Goal: Answer question/provide support: Answer question/provide support

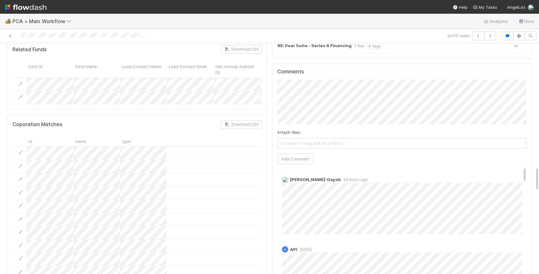
scroll to position [1024, 0]
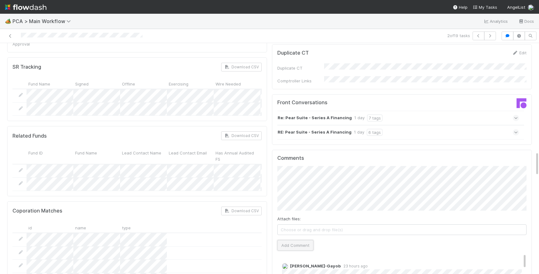
click at [293, 240] on button "Add Comment" at bounding box center [296, 245] width 36 height 11
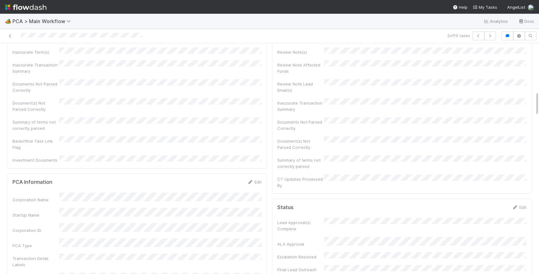
scroll to position [0, 0]
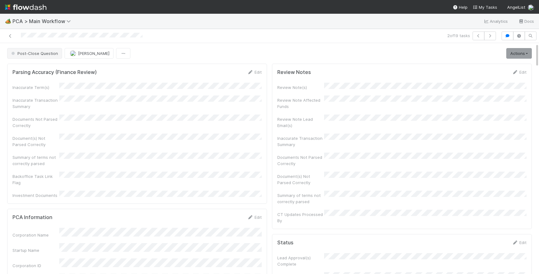
click at [35, 56] on button "Post-Close Question" at bounding box center [34, 53] width 55 height 11
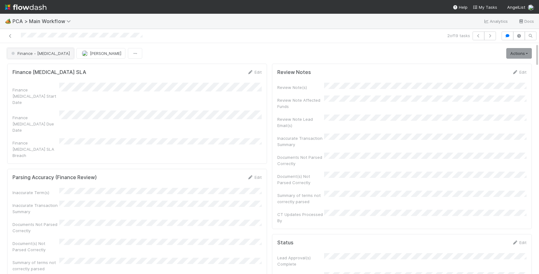
click at [28, 52] on span "Finance - [MEDICAL_DATA]" at bounding box center [40, 53] width 60 height 5
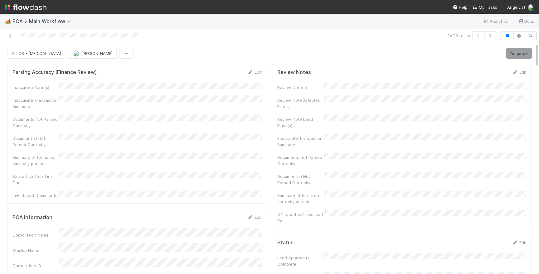
click at [35, 4] on img at bounding box center [26, 7] width 42 height 11
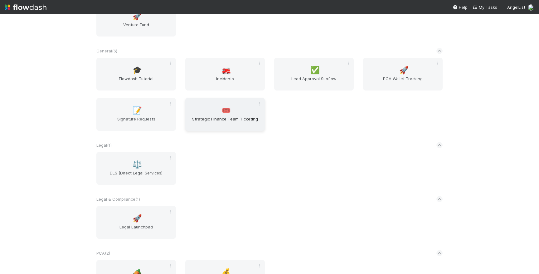
scroll to position [135, 0]
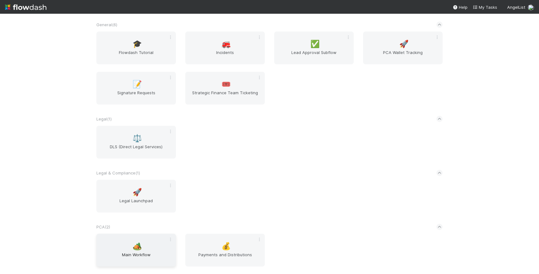
click at [140, 256] on span "Main Workflow" at bounding box center [136, 258] width 75 height 12
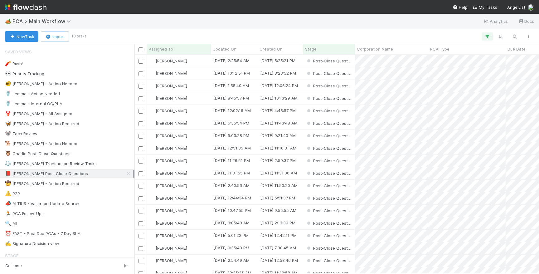
scroll to position [219, 405]
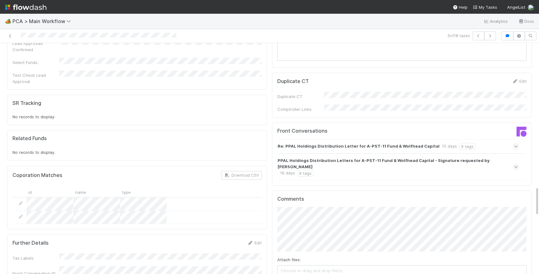
scroll to position [953, 0]
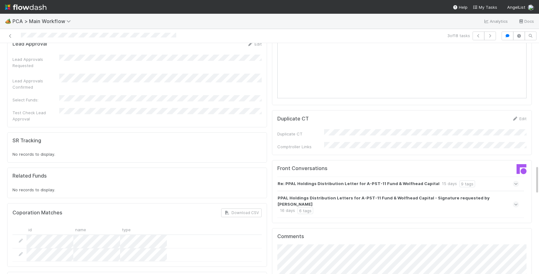
click at [493, 177] on div "Re: PPAL Holdings Distribution Letter for A-PST-11 Fund & Wolfhead Capital 15 d…" at bounding box center [399, 184] width 242 height 14
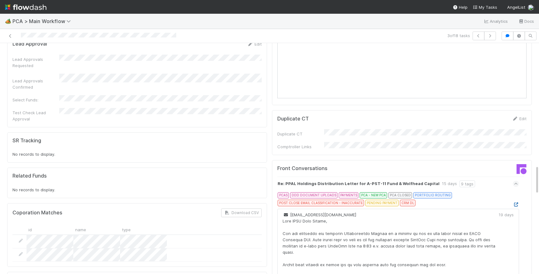
click at [516, 203] on icon at bounding box center [516, 205] width 6 height 4
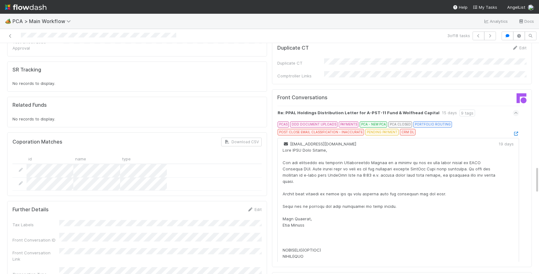
scroll to position [1025, 0]
click at [515, 109] on icon at bounding box center [516, 112] width 4 height 6
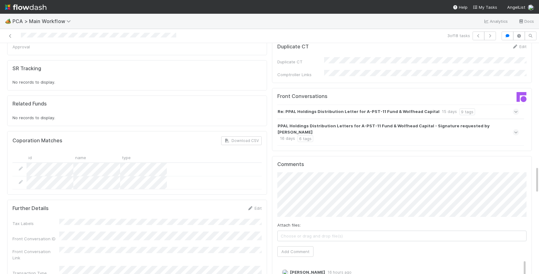
click at [519, 119] on div "PPAL Holdings Distribution Letters for A-PST-11 Fund & Wolfhead Capital - Signa…" at bounding box center [402, 132] width 249 height 27
click at [517, 129] on icon at bounding box center [516, 132] width 4 height 6
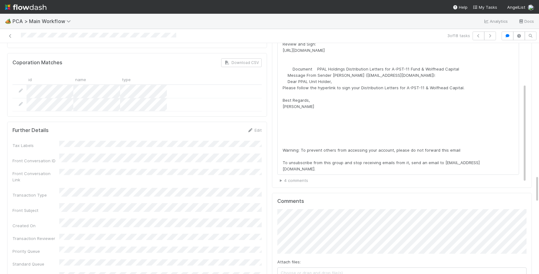
scroll to position [1103, 0]
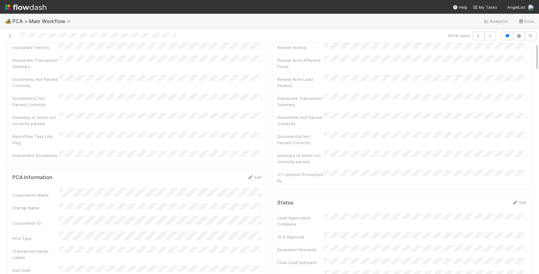
scroll to position [0, 0]
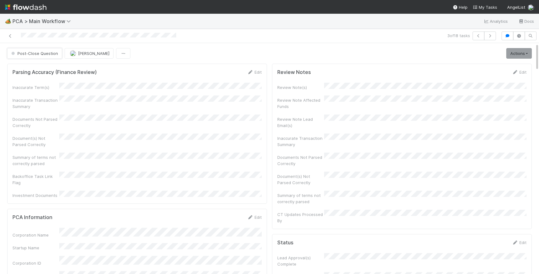
click at [33, 55] on span "Post-Close Question" at bounding box center [34, 53] width 48 height 5
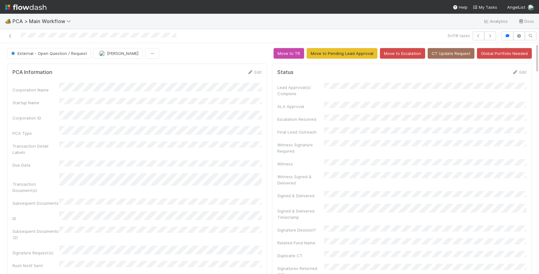
click at [38, 12] on link at bounding box center [26, 7] width 42 height 14
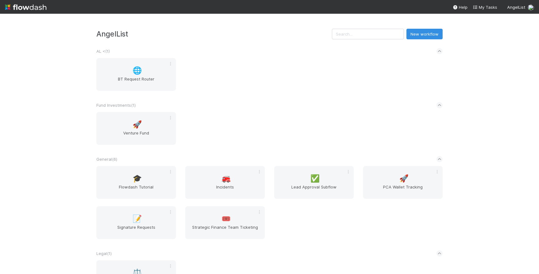
scroll to position [135, 0]
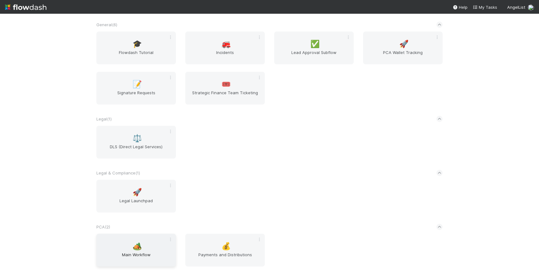
click at [145, 243] on div "🏕️ Main Workflow" at bounding box center [136, 250] width 80 height 33
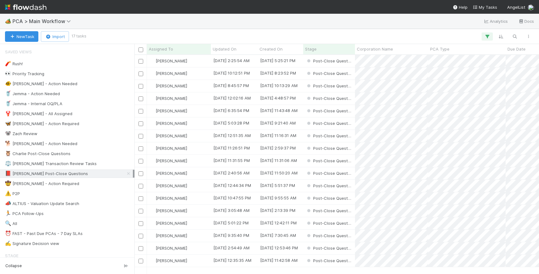
scroll to position [219, 405]
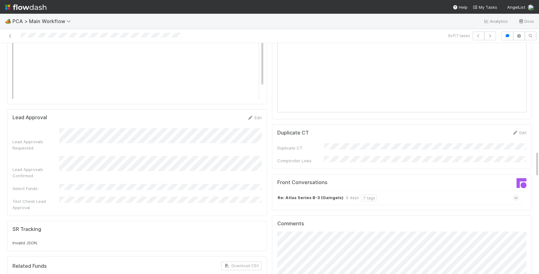
scroll to position [933, 0]
click at [466, 179] on div at bounding box center [467, 185] width 130 height 12
click at [466, 191] on div "Re: Atlas Series B-3 (Gaingels) 9 days 7 tags" at bounding box center [399, 198] width 242 height 14
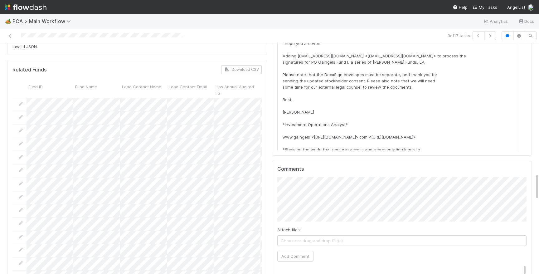
scroll to position [1004, 0]
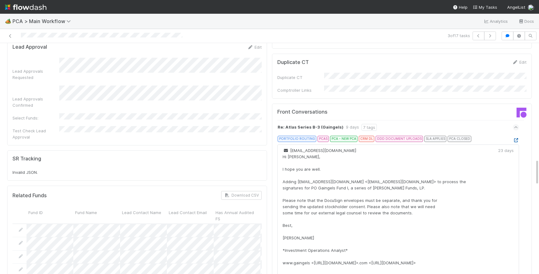
click at [515, 138] on icon at bounding box center [516, 140] width 6 height 4
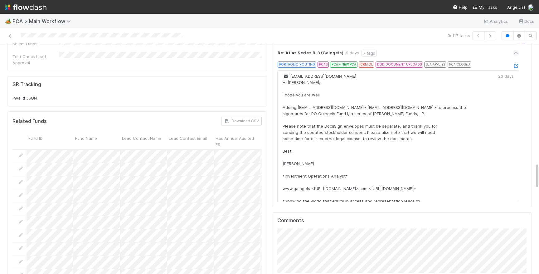
scroll to position [1093, 0]
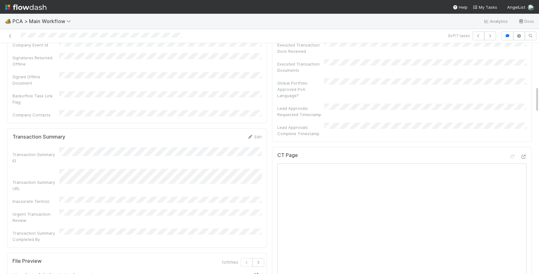
scroll to position [0, 0]
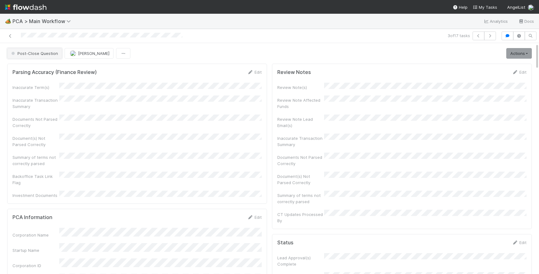
click at [40, 50] on button "Post-Close Question" at bounding box center [34, 53] width 55 height 11
click at [116, 33] on div at bounding box center [102, 36] width 162 height 7
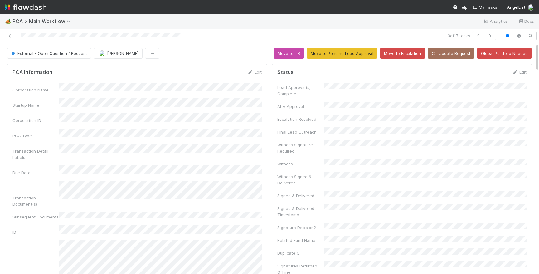
click at [41, 3] on img at bounding box center [26, 7] width 42 height 11
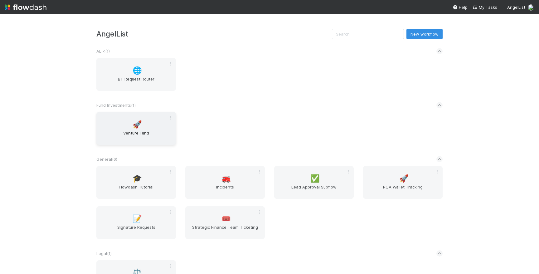
scroll to position [135, 0]
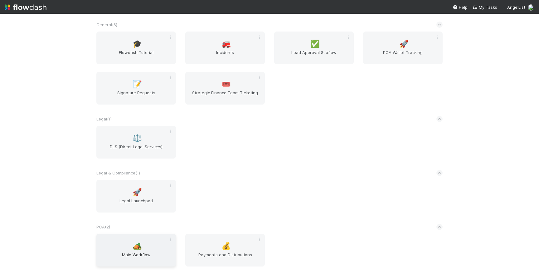
click at [140, 249] on div "🏕️ Main Workflow" at bounding box center [136, 250] width 80 height 33
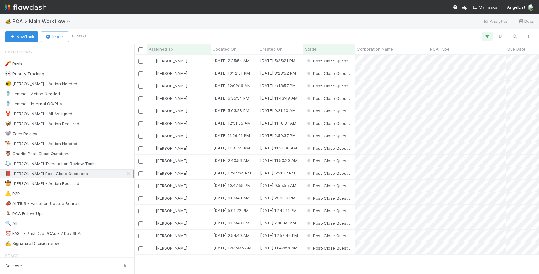
scroll to position [219, 405]
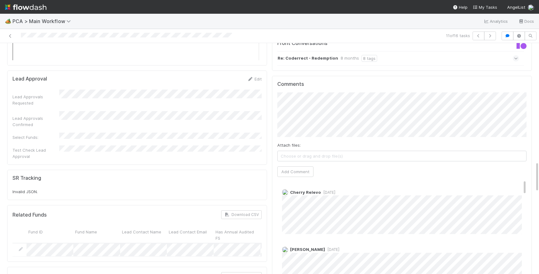
scroll to position [892, 0]
click at [281, 166] on button "Add Comment" at bounding box center [296, 171] width 36 height 11
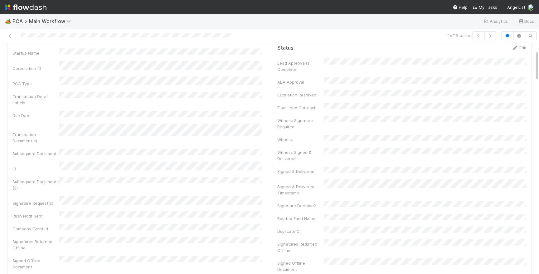
scroll to position [0, 0]
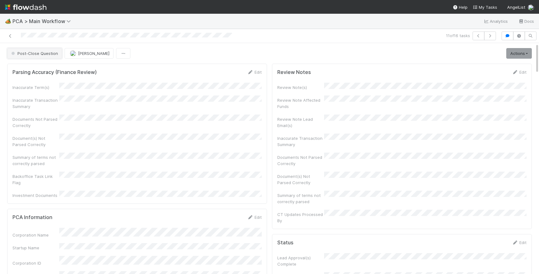
click at [33, 58] on button "Post-Close Question" at bounding box center [34, 53] width 55 height 11
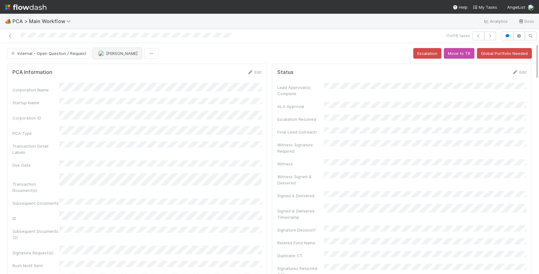
click at [107, 55] on span "[PERSON_NAME]" at bounding box center [122, 53] width 32 height 5
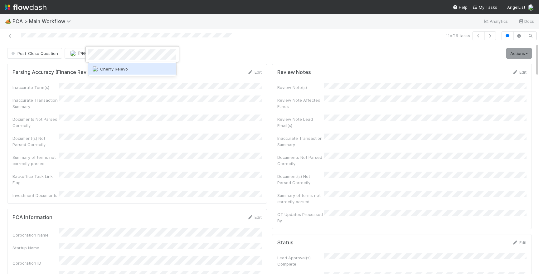
click at [121, 68] on span "Cherry Relevo" at bounding box center [114, 68] width 28 height 5
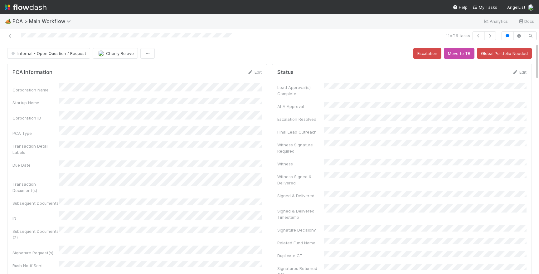
click at [161, 33] on div at bounding box center [126, 36] width 211 height 7
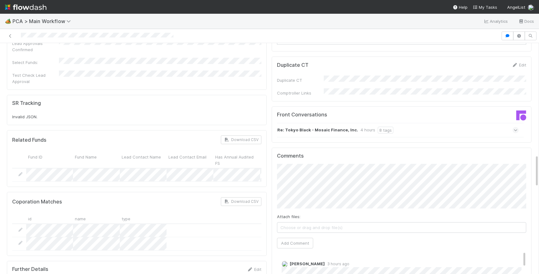
scroll to position [930, 0]
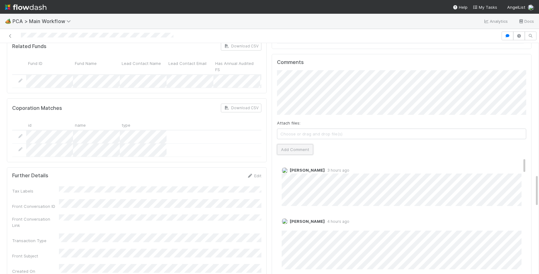
click at [281, 144] on button "Add Comment" at bounding box center [295, 149] width 36 height 11
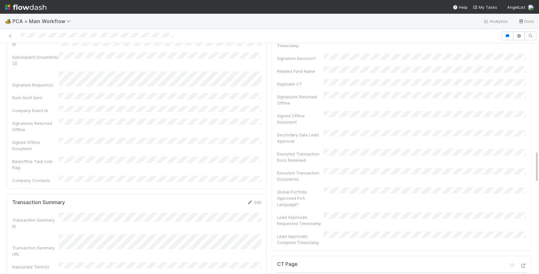
scroll to position [0, 0]
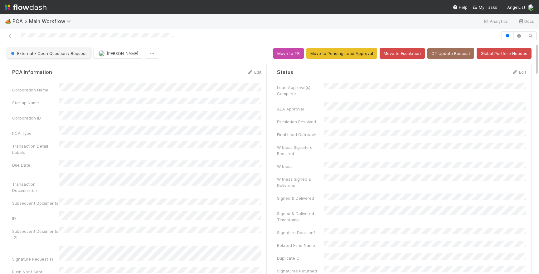
click at [63, 53] on span "External - Open Question / Request" at bounding box center [48, 53] width 77 height 5
